Goal: Information Seeking & Learning: Learn about a topic

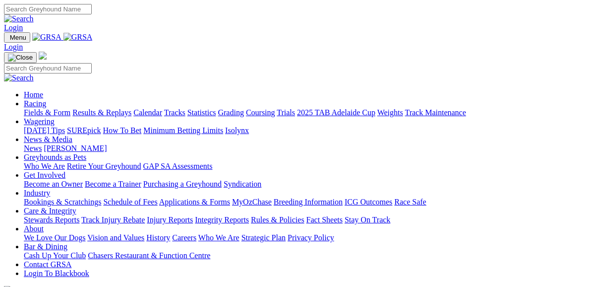
click at [38, 108] on link "Fields & Form" at bounding box center [47, 112] width 47 height 8
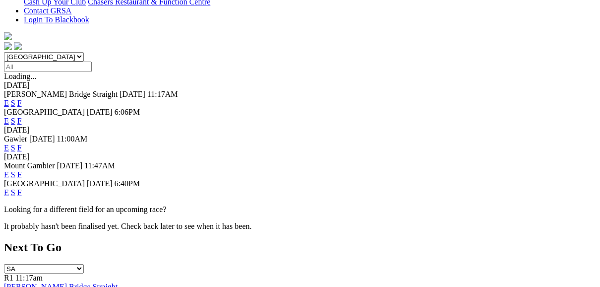
scroll to position [278, 0]
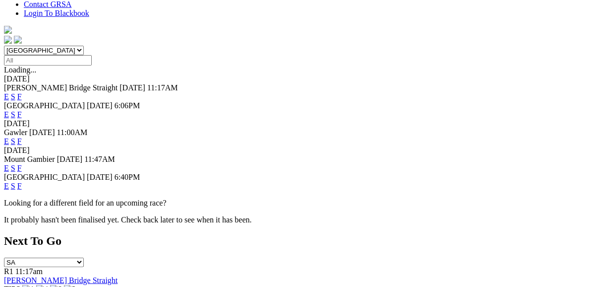
click at [22, 182] on link "F" at bounding box center [19, 186] width 4 height 8
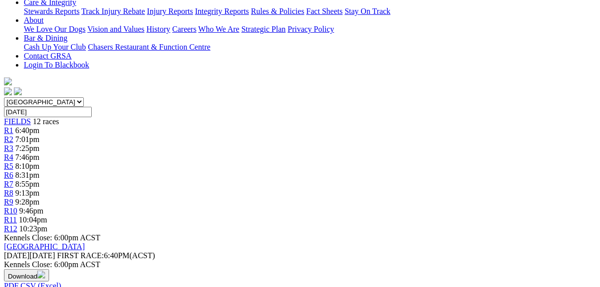
scroll to position [238, 0]
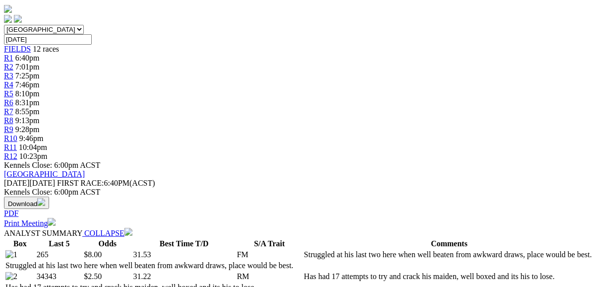
scroll to position [318, 0]
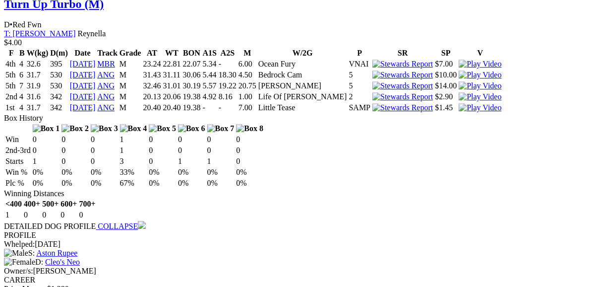
scroll to position [1985, 0]
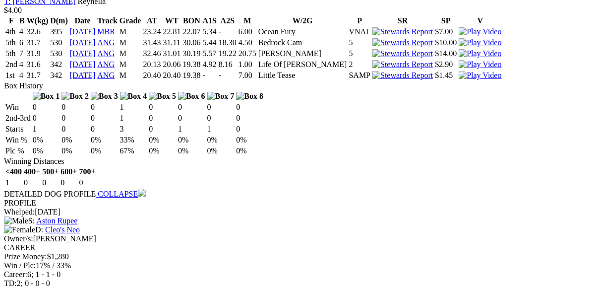
scroll to position [2024, 0]
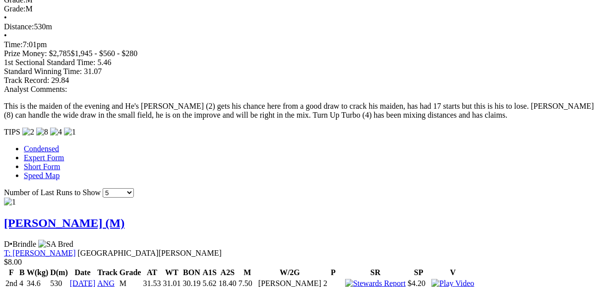
scroll to position [834, 0]
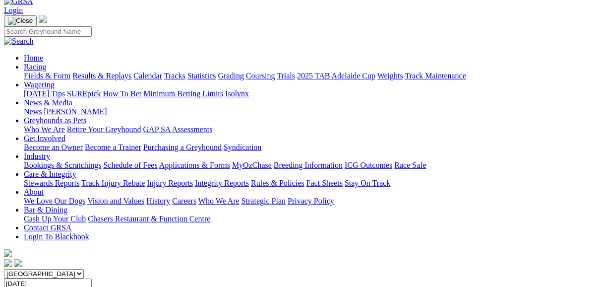
scroll to position [0, 0]
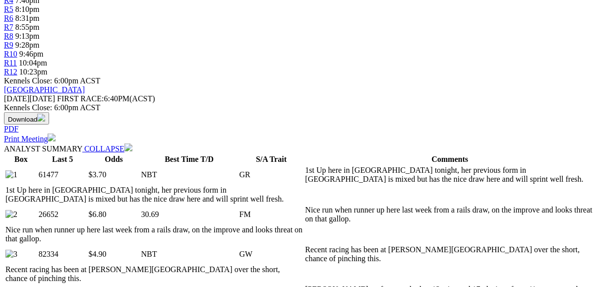
scroll to position [397, 0]
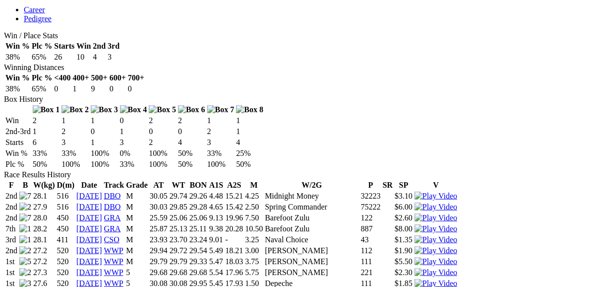
scroll to position [476, 0]
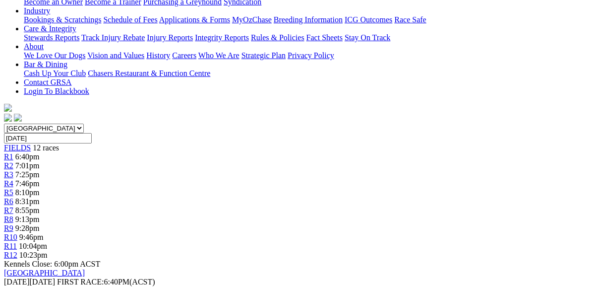
scroll to position [119, 0]
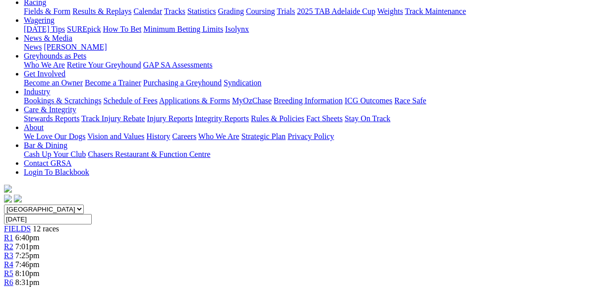
click at [13, 251] on span "R3" at bounding box center [8, 255] width 9 height 8
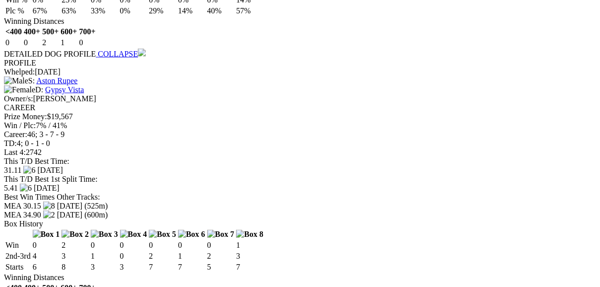
scroll to position [953, 0]
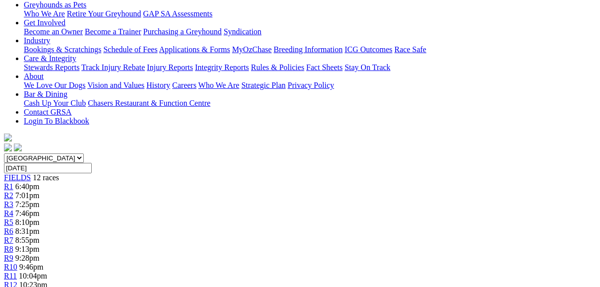
scroll to position [79, 0]
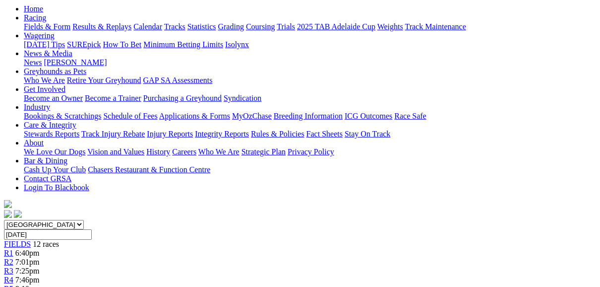
scroll to position [79, 0]
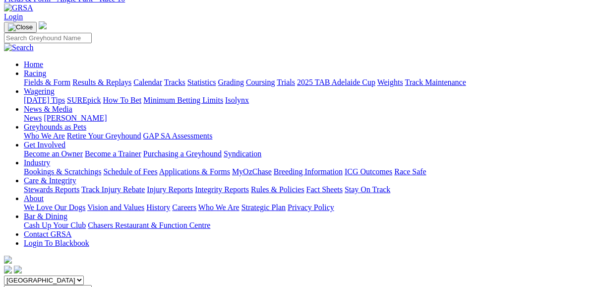
scroll to position [40, 0]
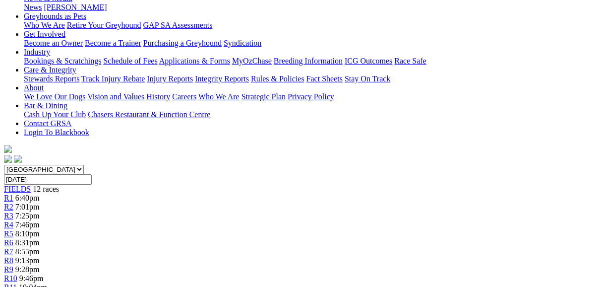
scroll to position [79, 0]
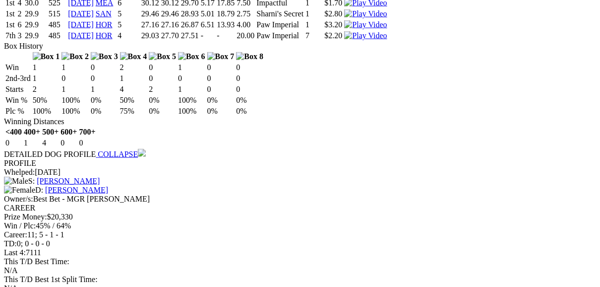
scroll to position [834, 0]
